Goal: Go to known website

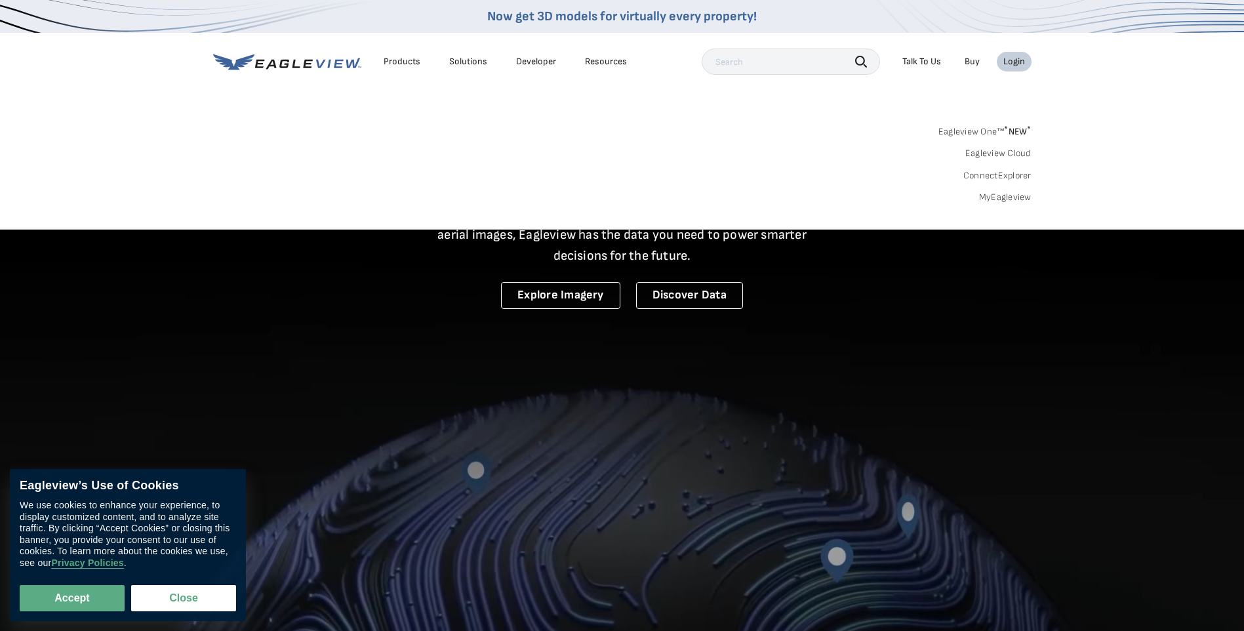
click at [1017, 60] on div "Login" at bounding box center [1015, 62] width 22 height 12
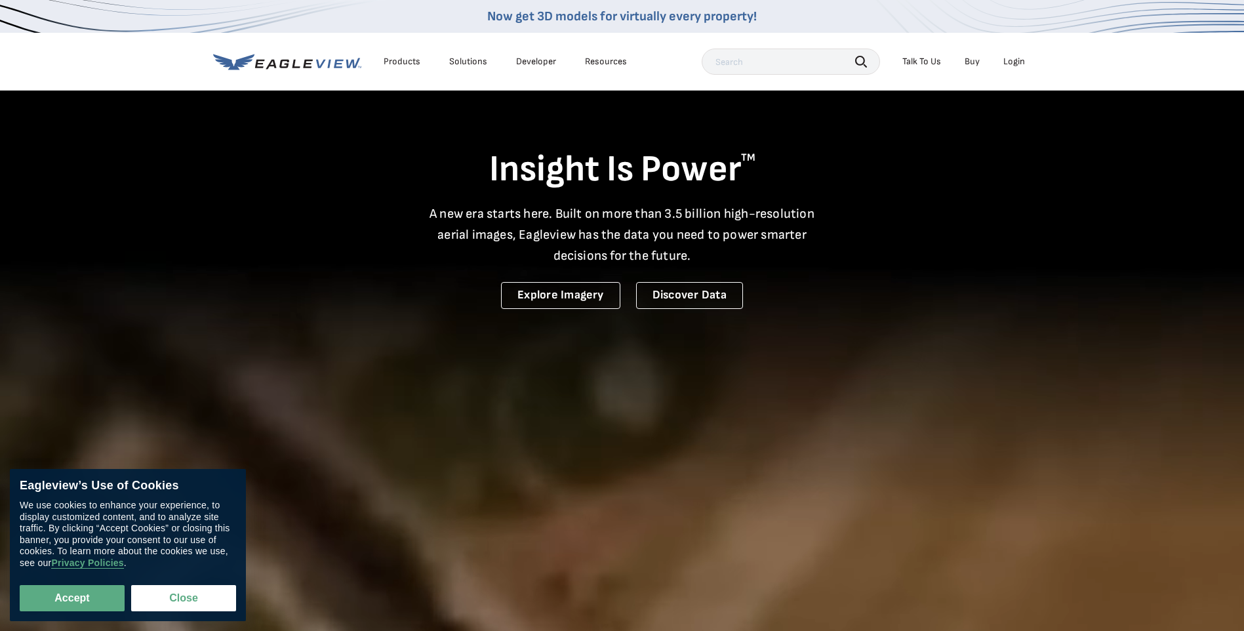
click at [1031, 62] on li "Login" at bounding box center [1014, 62] width 35 height 20
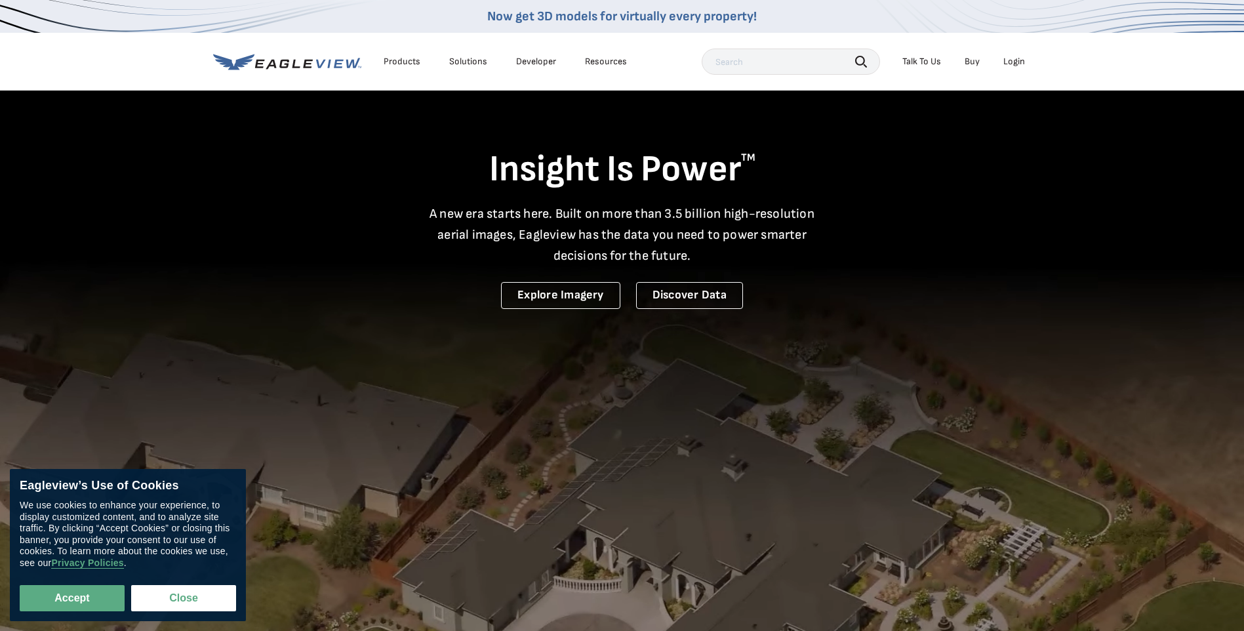
click at [1015, 66] on div "Login" at bounding box center [1015, 62] width 22 height 12
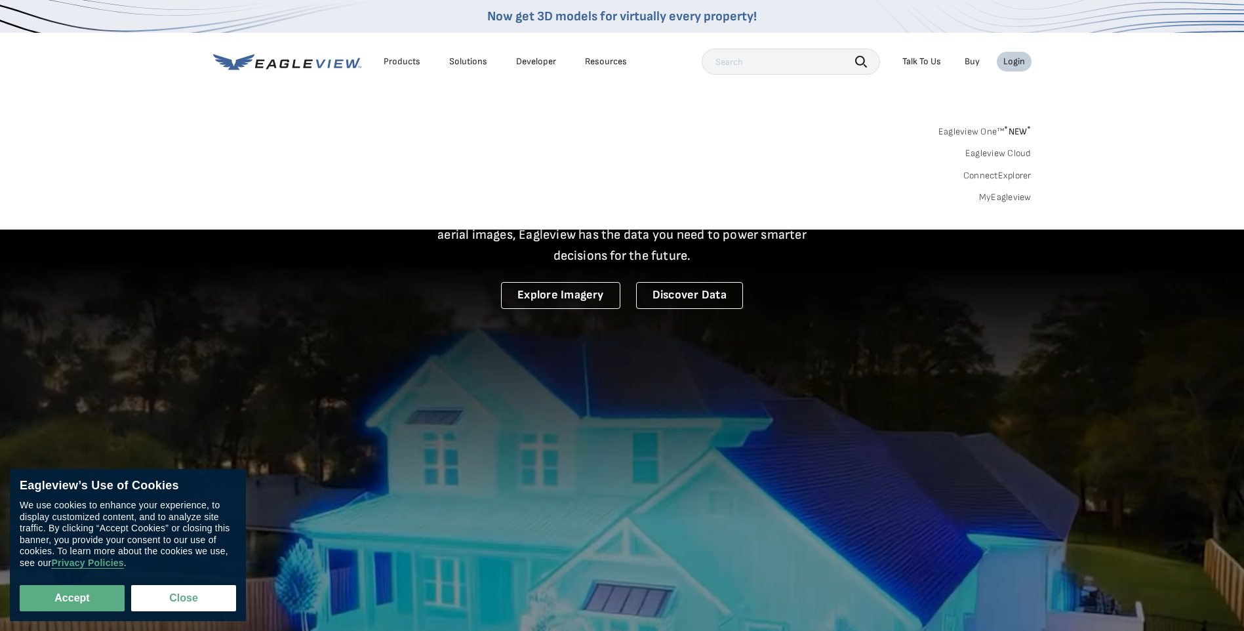
click at [995, 133] on link "Eagleview One™ * NEW *" at bounding box center [985, 129] width 93 height 15
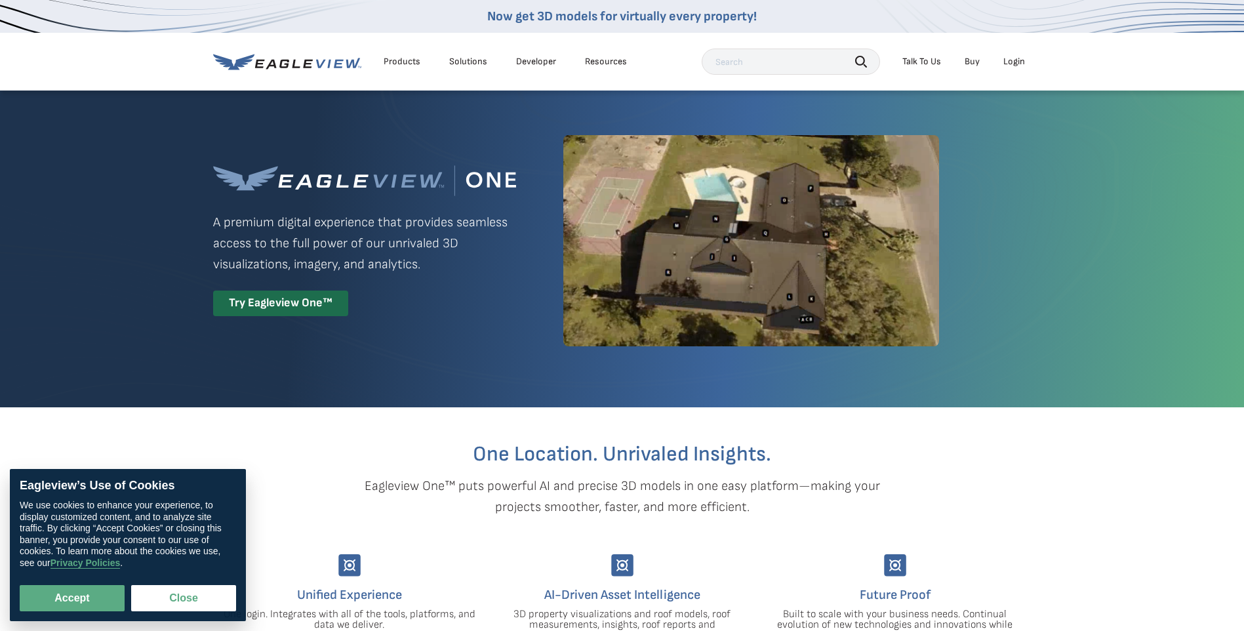
click at [1017, 66] on div "Login" at bounding box center [1015, 62] width 22 height 12
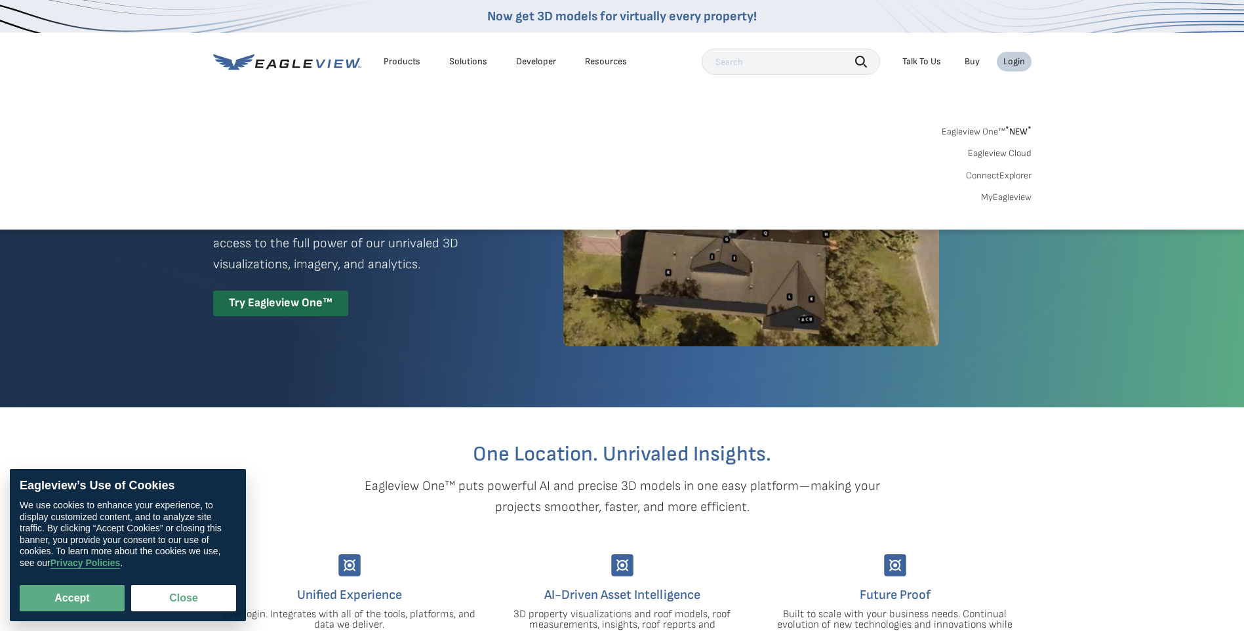
click at [1019, 197] on link "MyEagleview" at bounding box center [1006, 198] width 51 height 12
